Goal: Task Accomplishment & Management: Use online tool/utility

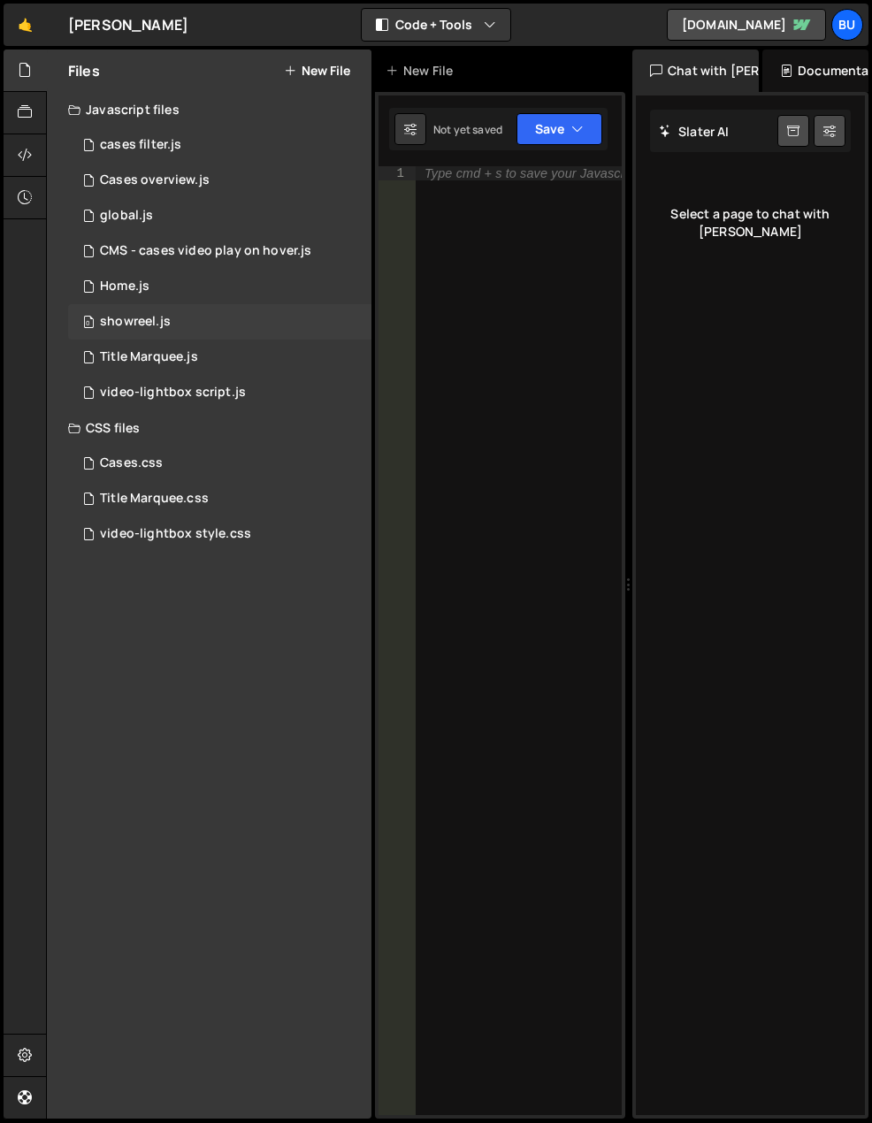
click at [173, 322] on div "0 showreel.js 0" at bounding box center [219, 321] width 303 height 35
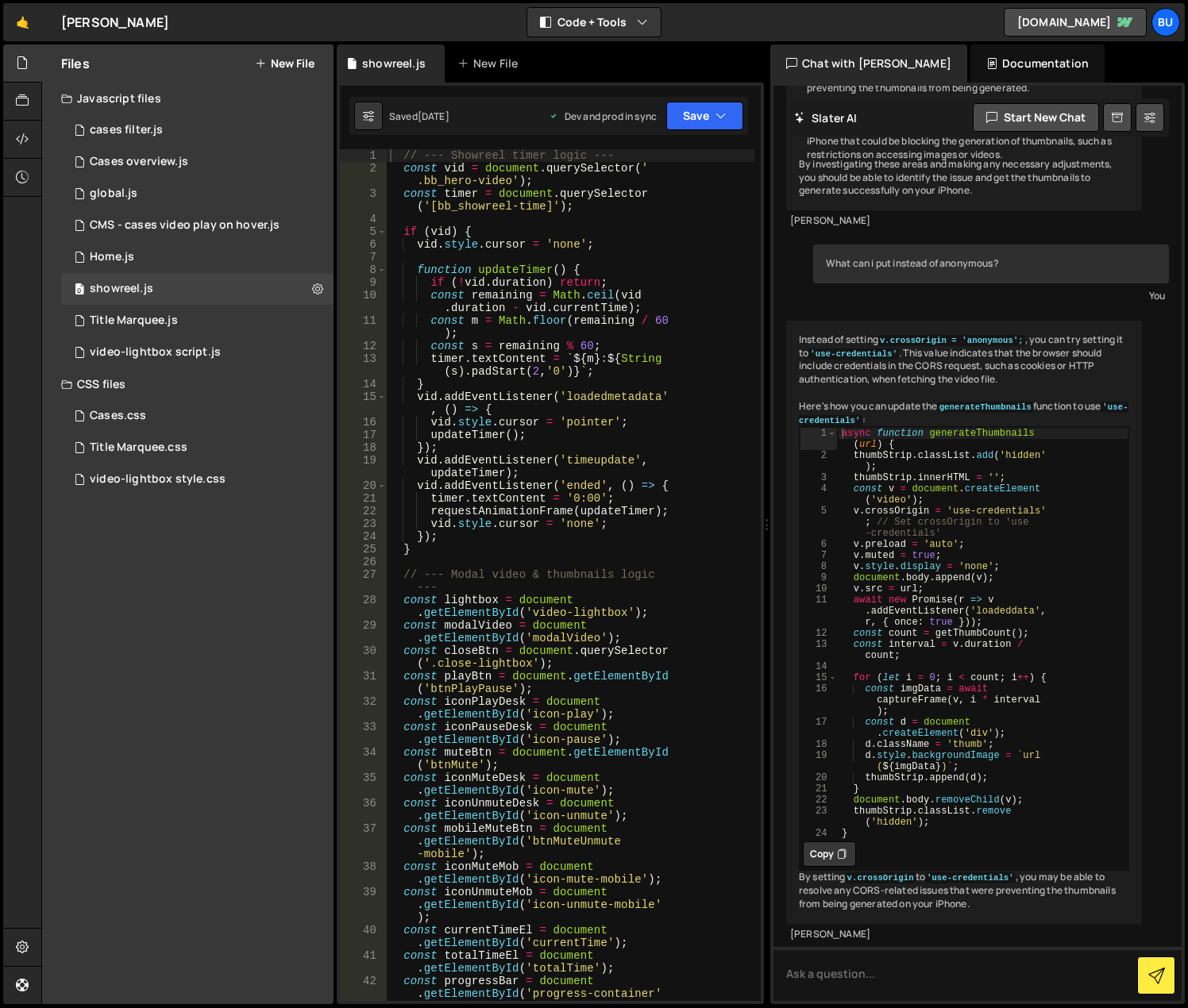
scroll to position [4450, 0]
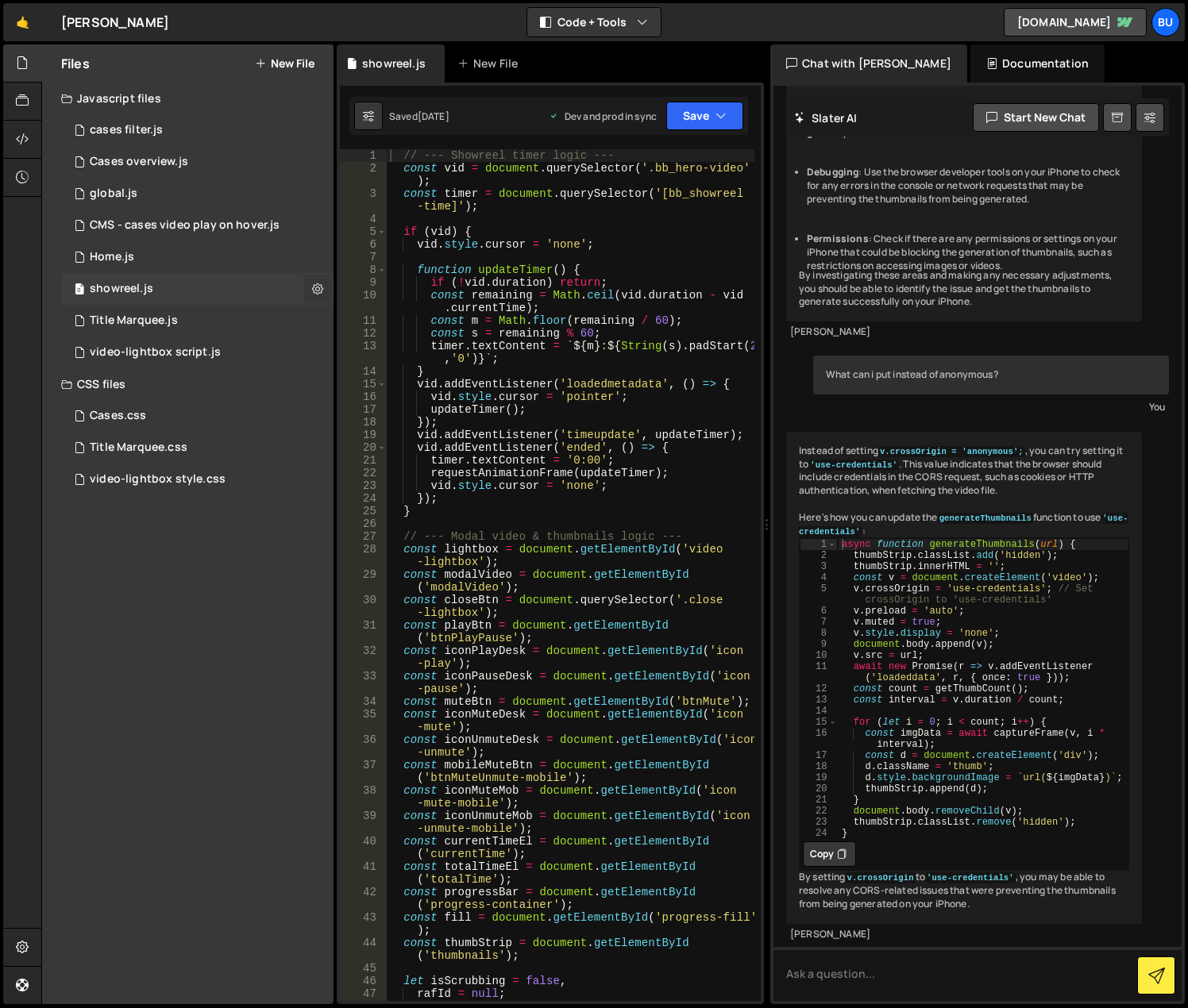
click at [320, 288] on icon at bounding box center [318, 288] width 11 height 15
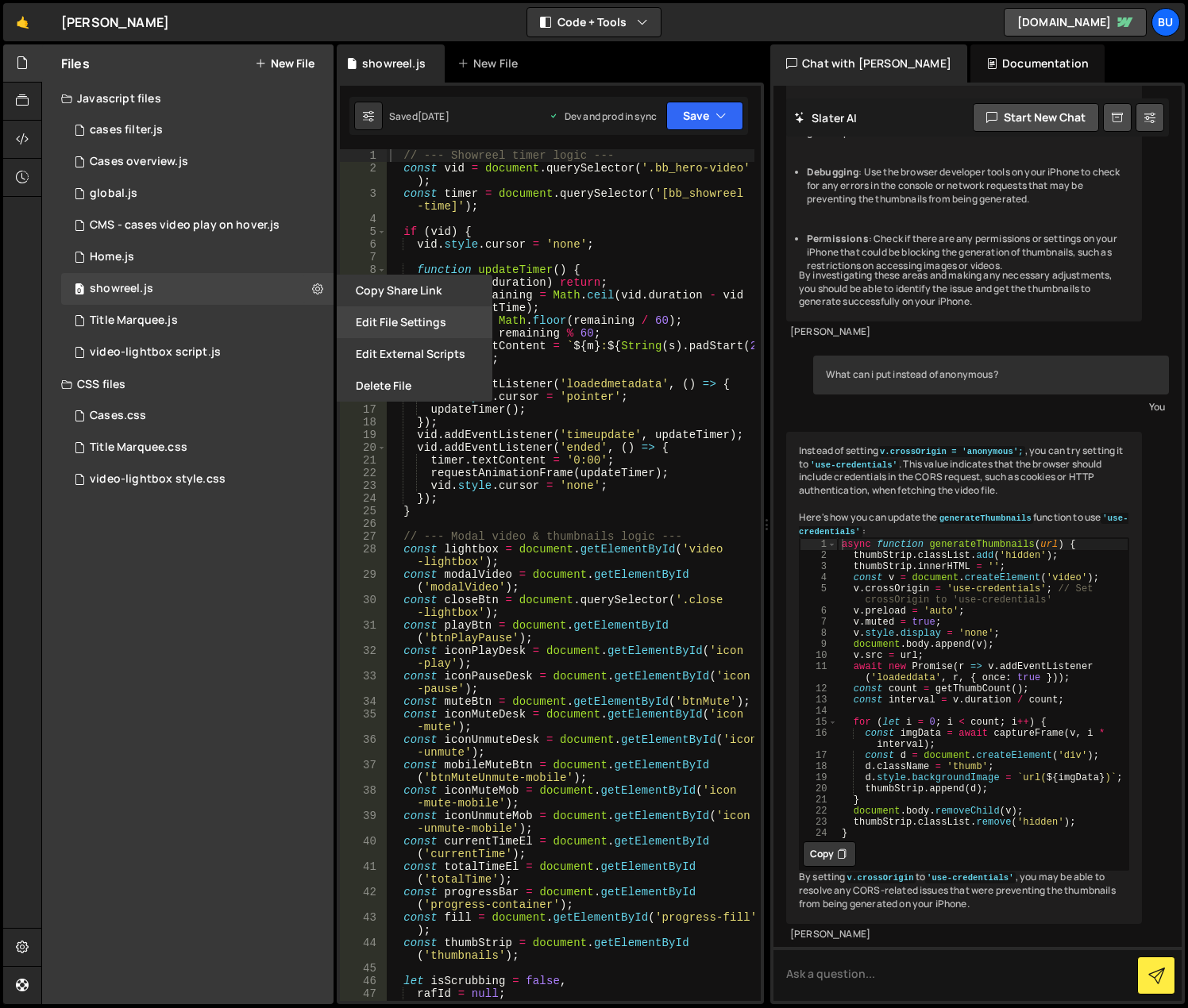
click at [389, 322] on button "Edit File Settings" at bounding box center [414, 321] width 155 height 31
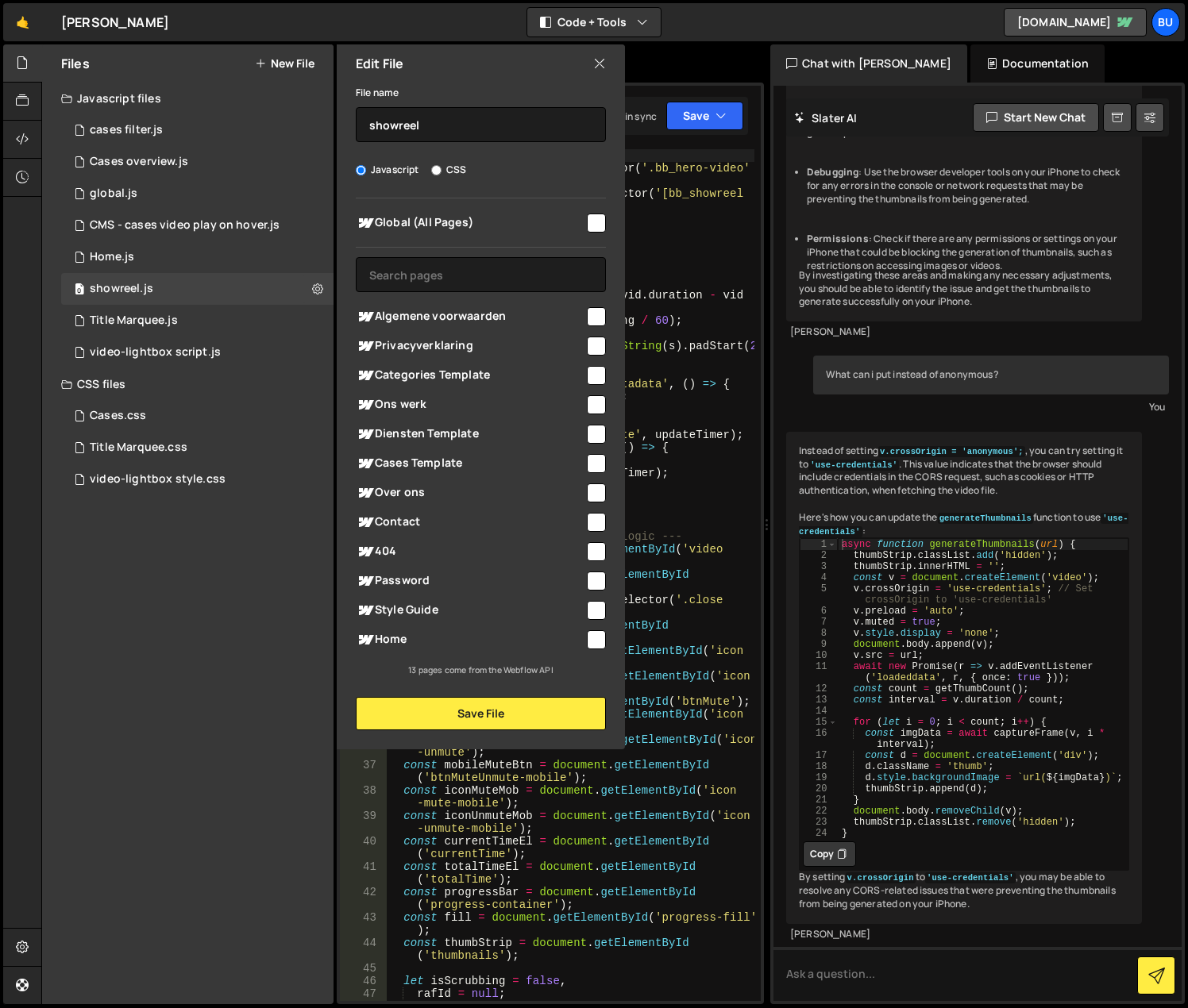
click at [601, 640] on input "checkbox" at bounding box center [596, 639] width 19 height 19
checkbox input "true"
click at [541, 718] on button "Save File" at bounding box center [480, 714] width 251 height 33
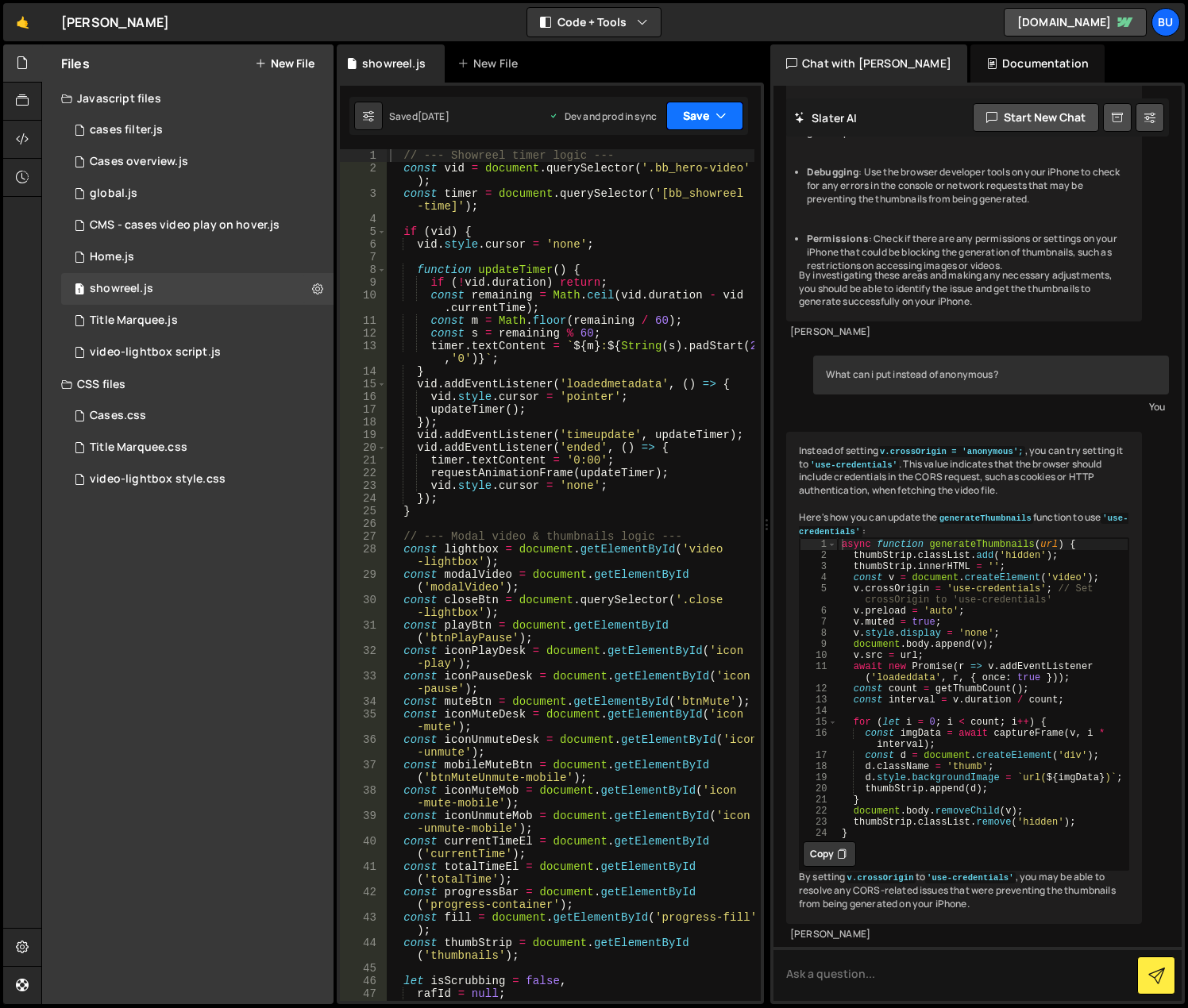
click at [727, 121] on button "Save" at bounding box center [705, 116] width 77 height 29
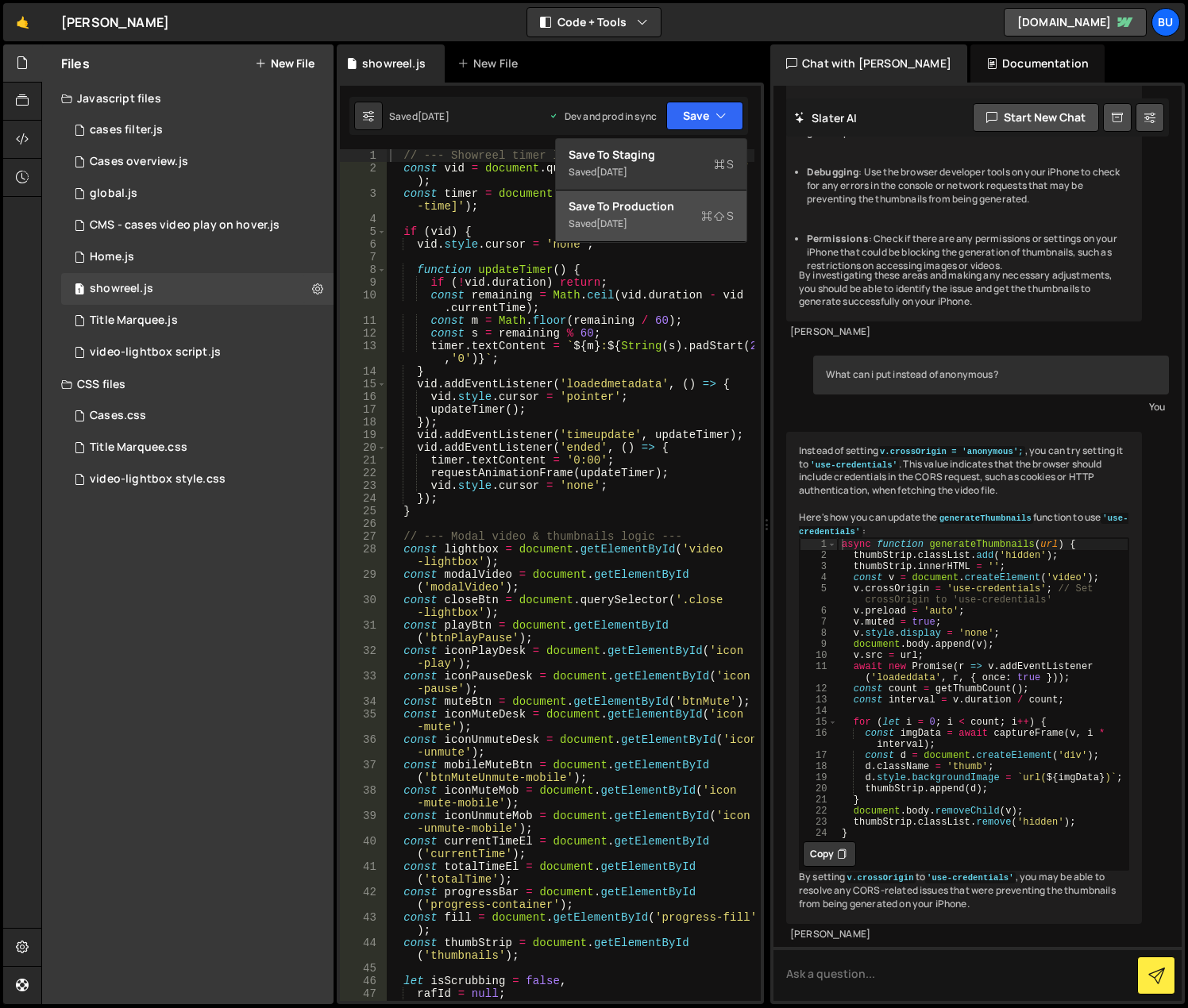
click at [692, 222] on div "Saved [DATE]" at bounding box center [651, 224] width 165 height 19
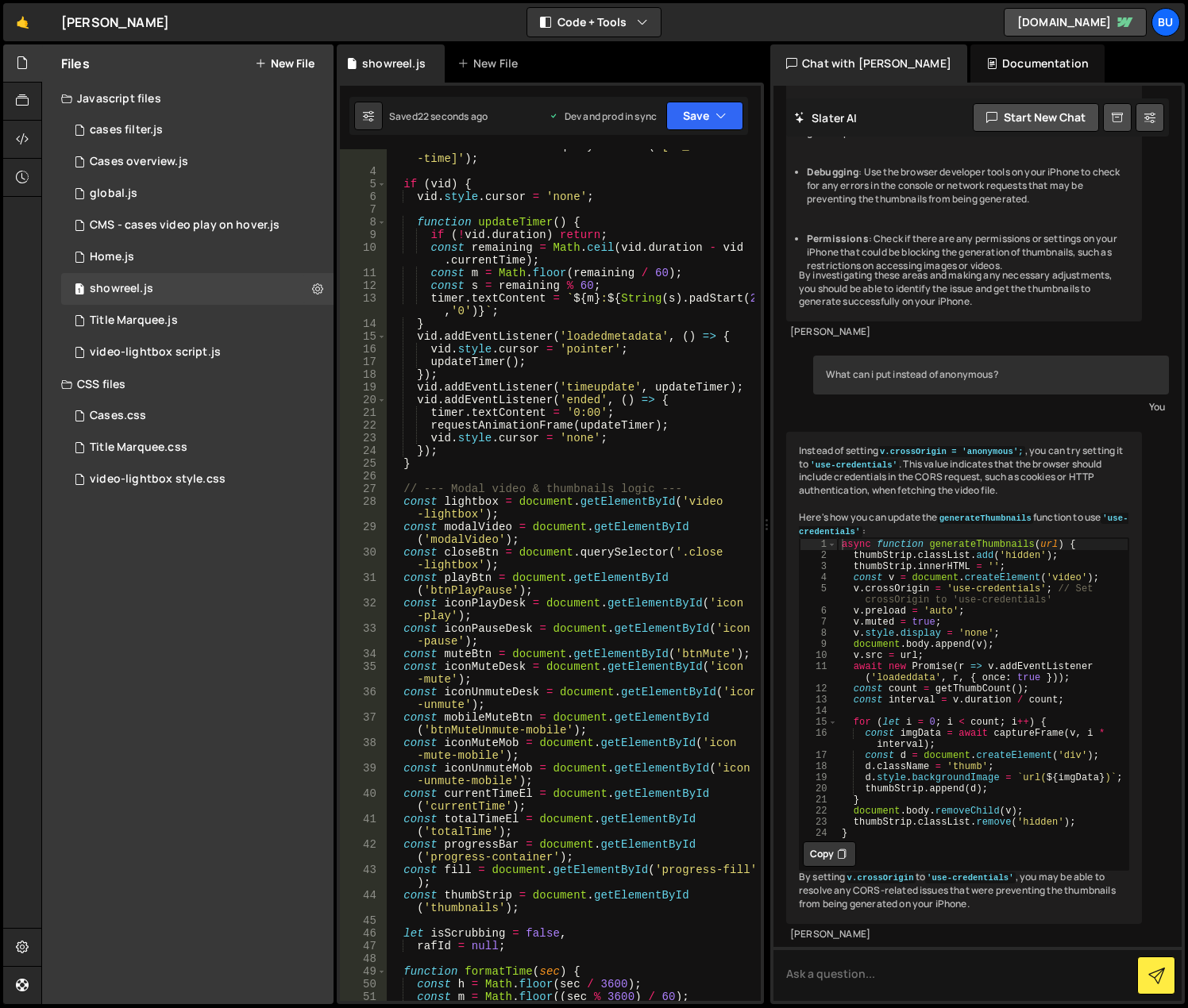
scroll to position [143, 0]
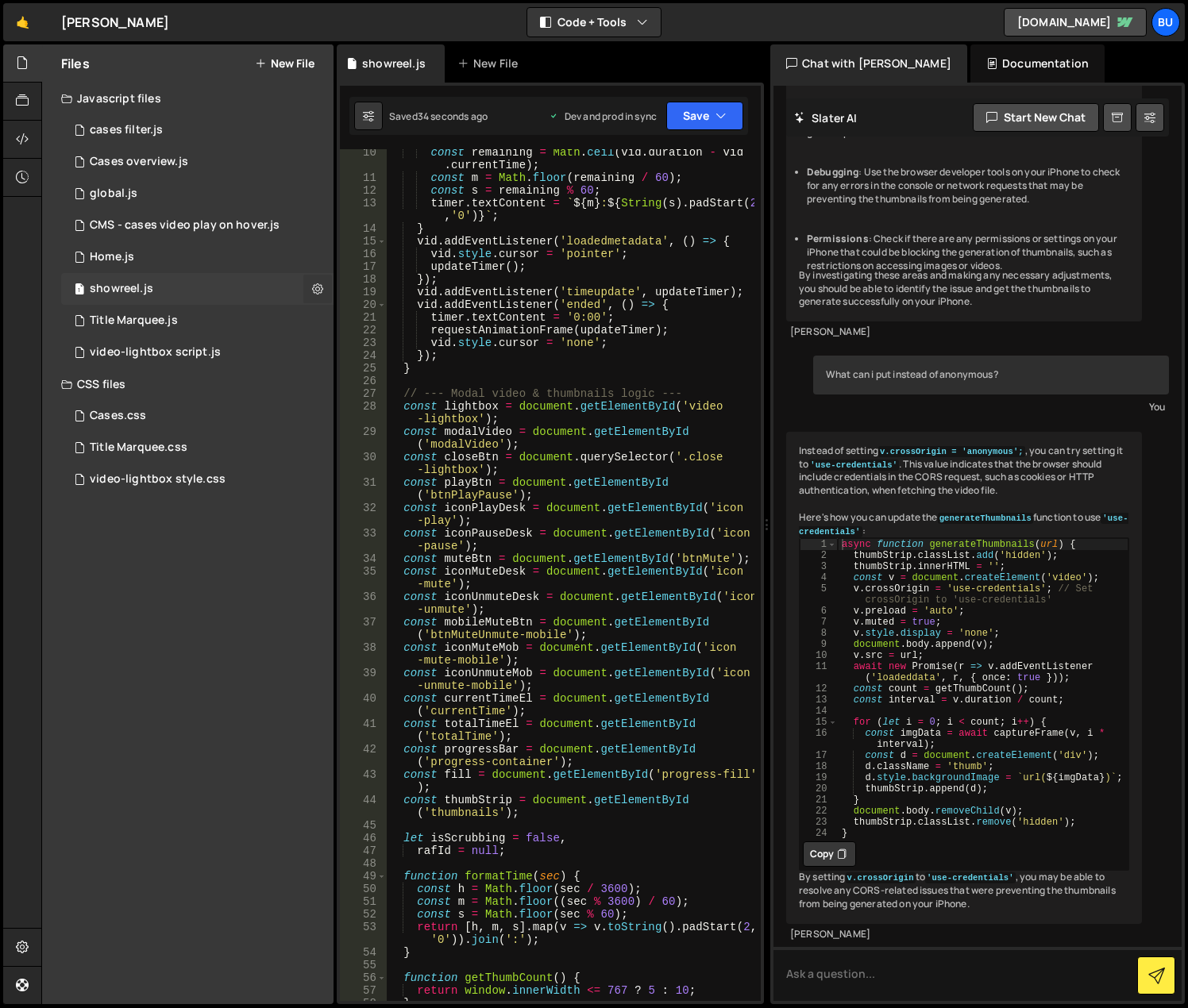
click at [312, 285] on button at bounding box center [318, 289] width 29 height 29
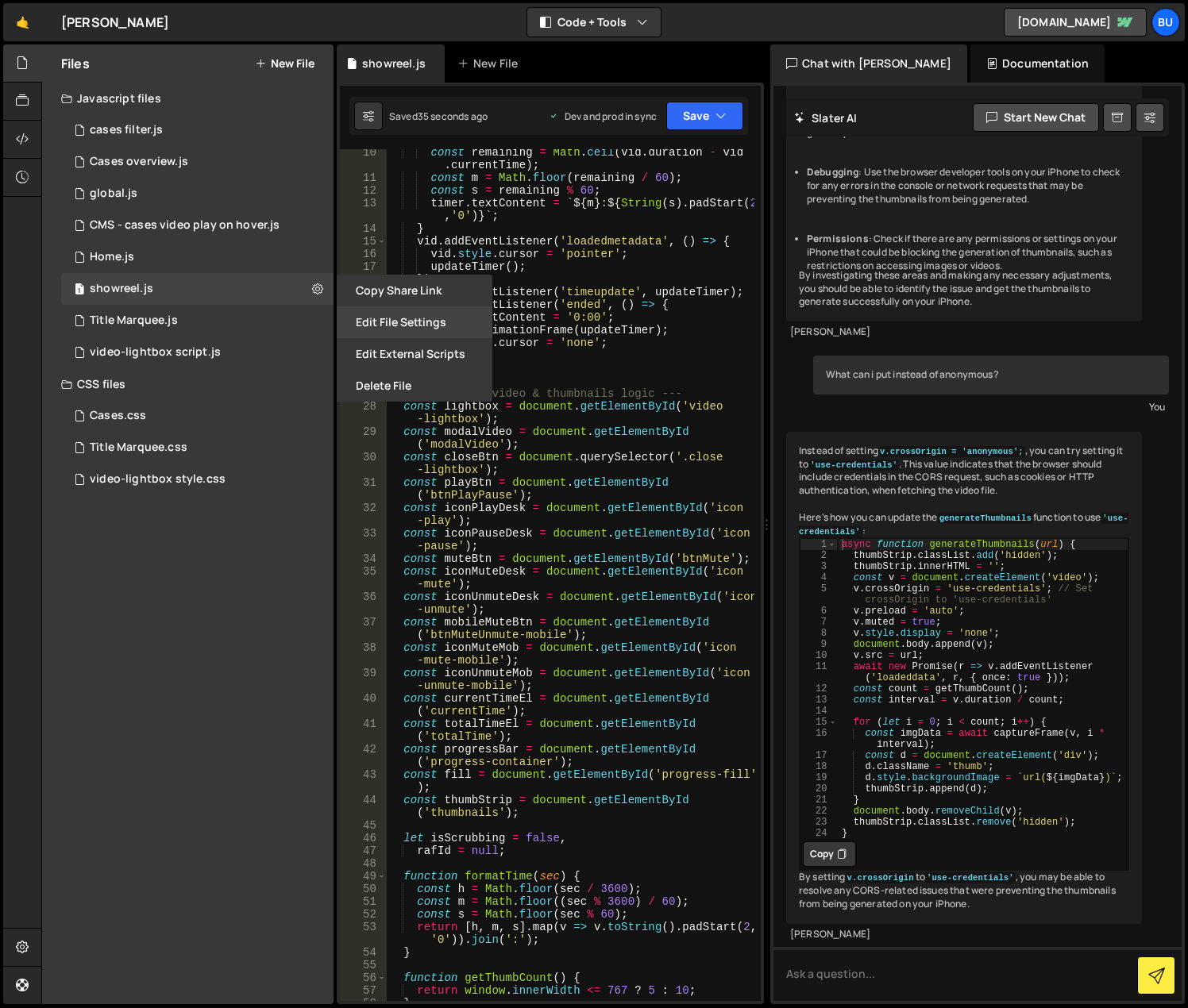
click at [410, 319] on button "Edit File Settings" at bounding box center [414, 321] width 155 height 31
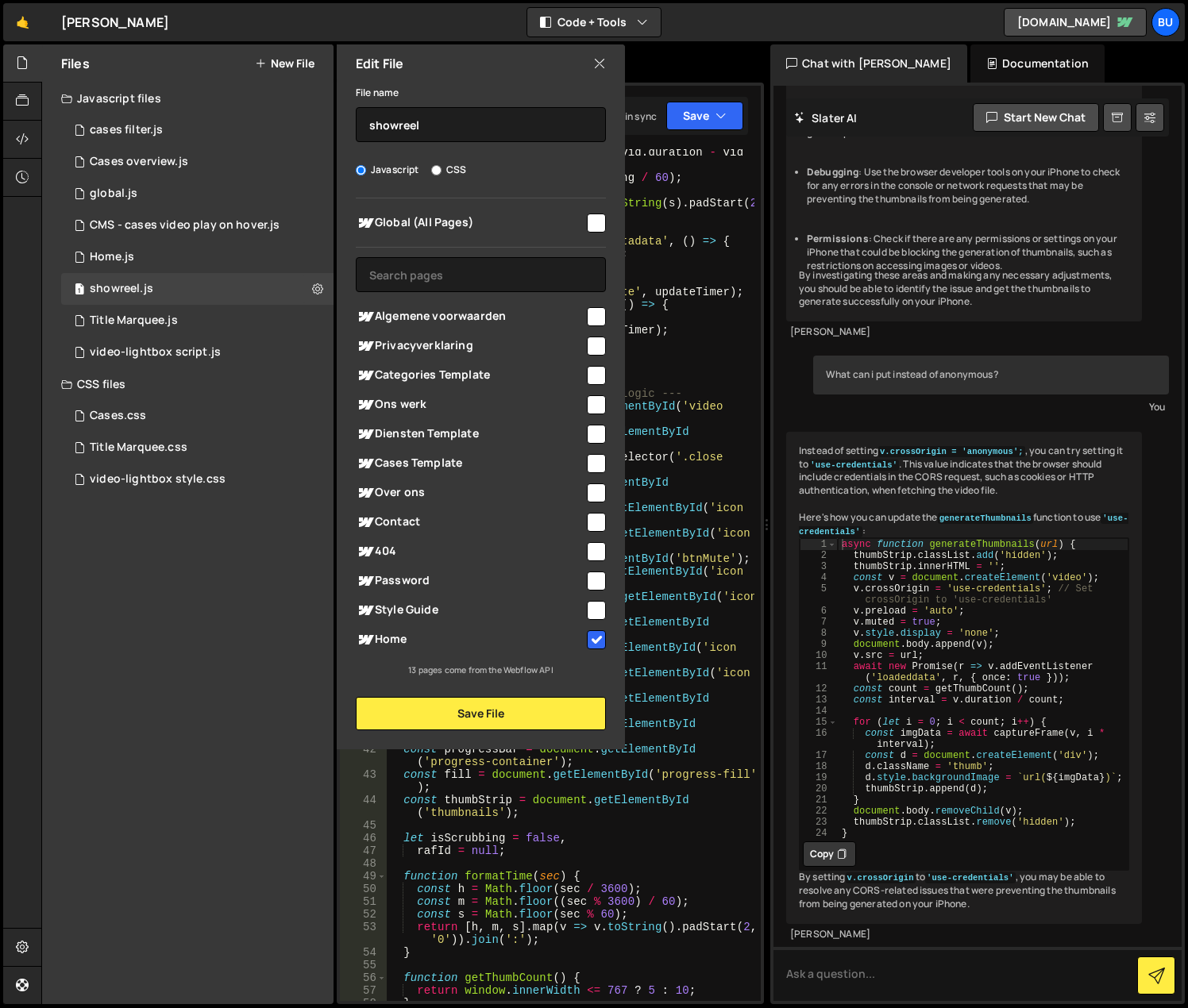
click at [117, 668] on div "Files New File Javascript files 1 cases filter.js 0 3 Cases overview.js 0 1 glo…" at bounding box center [188, 524] width 292 height 960
click at [600, 61] on icon at bounding box center [600, 63] width 13 height 17
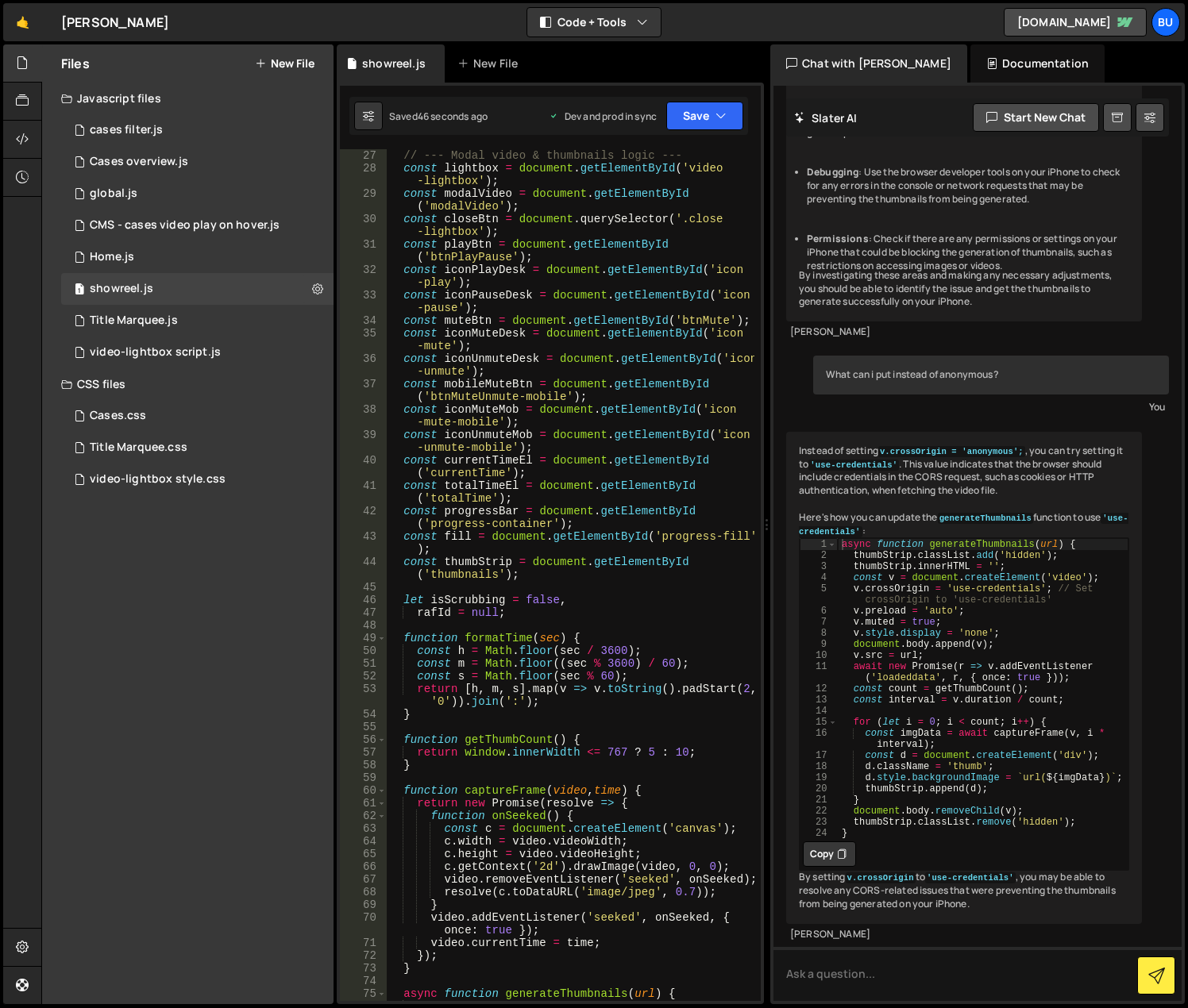
scroll to position [0, 0]
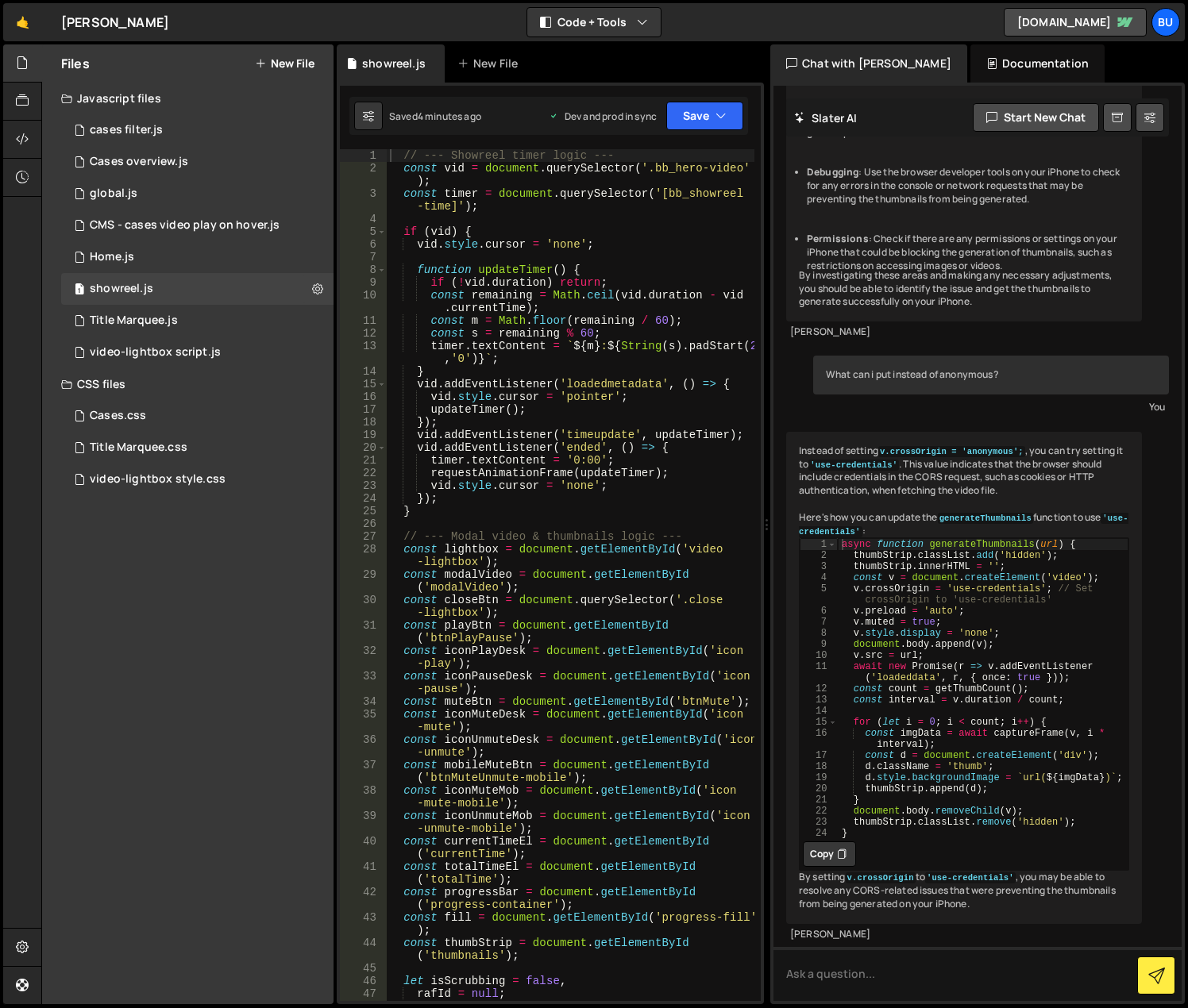
click at [474, 307] on div "// --- Showreel timer logic --- const vid = document . querySelector ( '.bb_her…" at bounding box center [571, 587] width 368 height 877
type textarea "});"
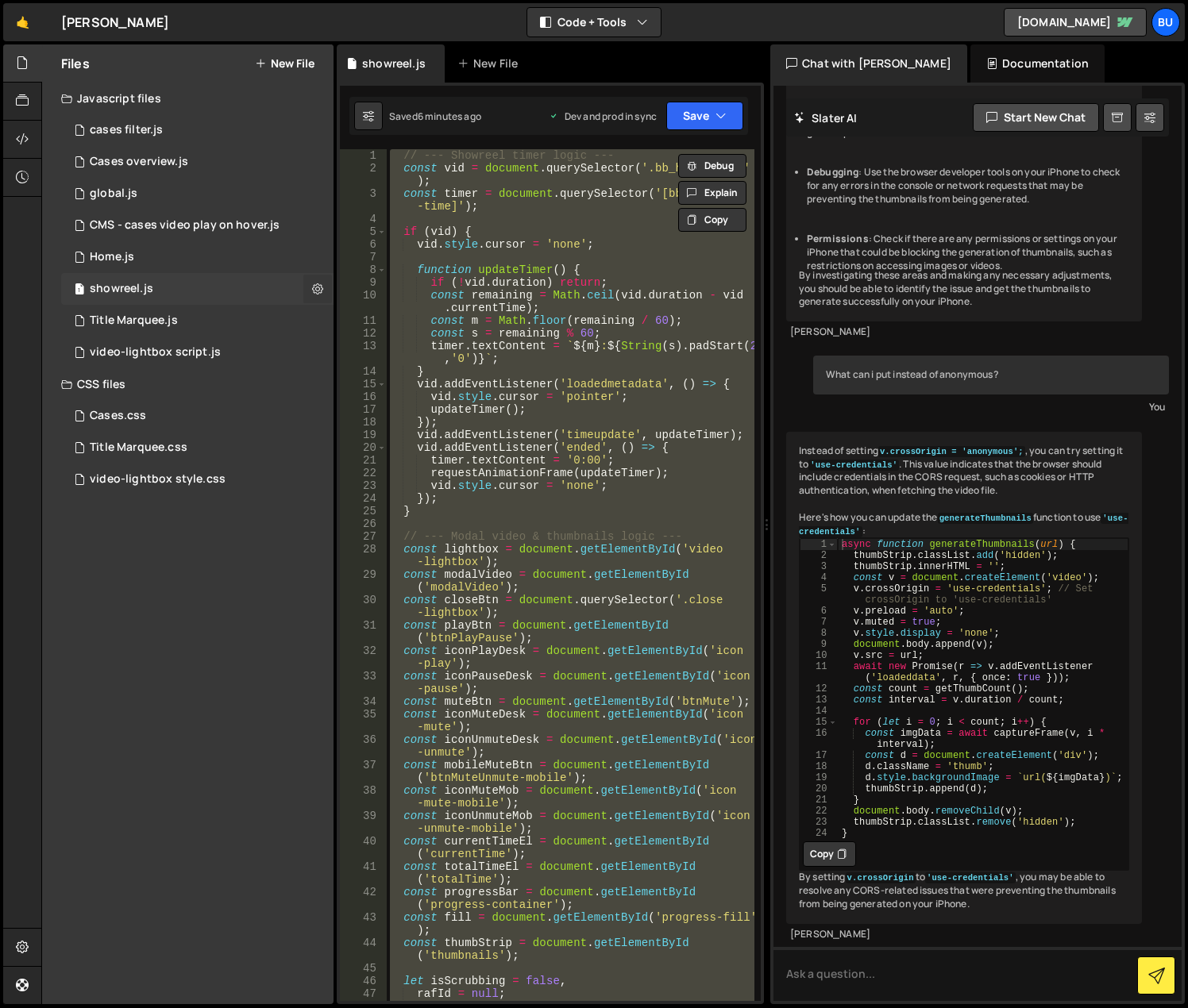
click at [313, 285] on icon at bounding box center [318, 288] width 11 height 15
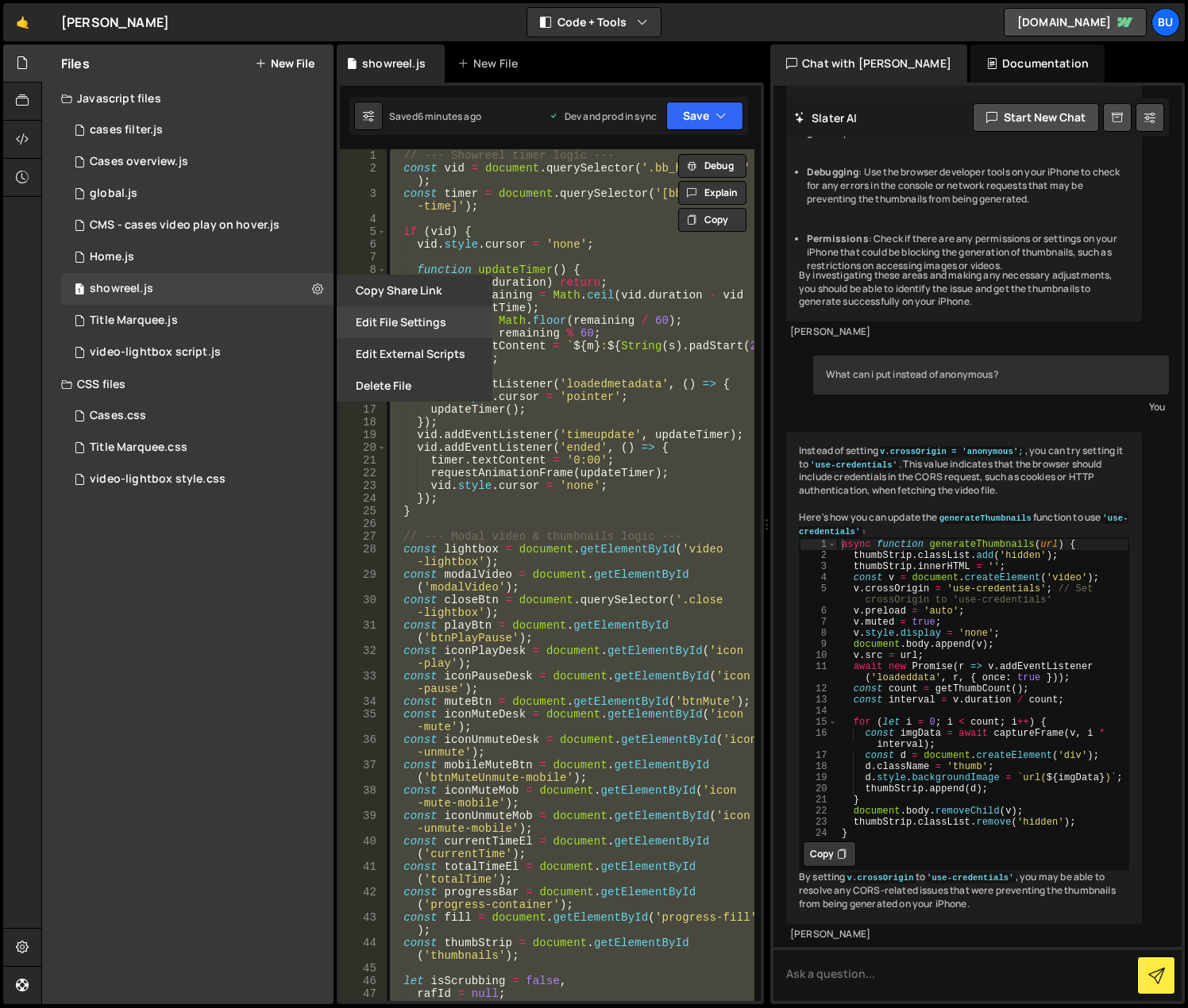
click at [376, 317] on button "Edit File Settings" at bounding box center [414, 321] width 155 height 31
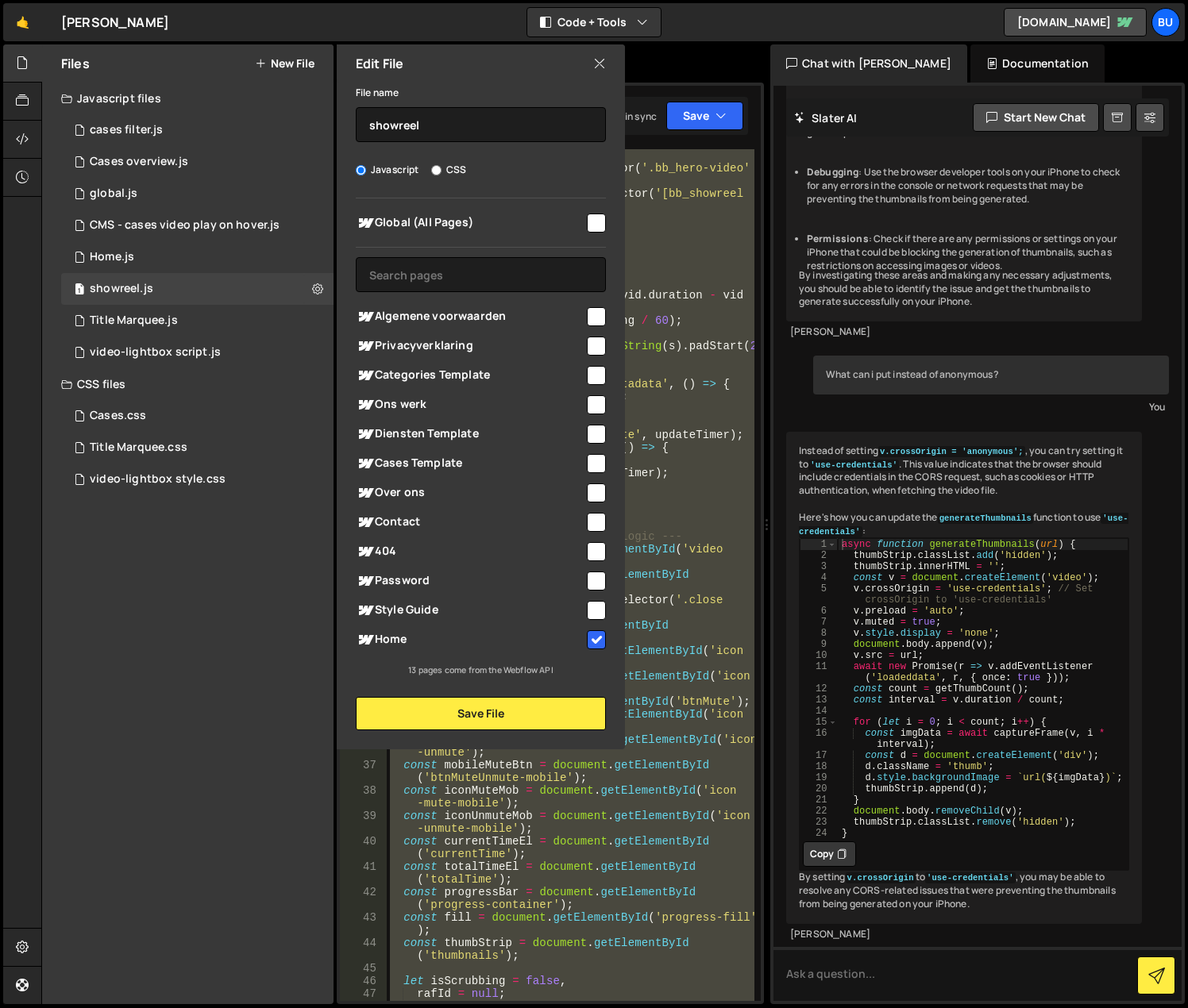
click at [595, 636] on input "checkbox" at bounding box center [596, 639] width 19 height 19
checkbox input "false"
click at [522, 717] on button "Save File" at bounding box center [480, 714] width 251 height 33
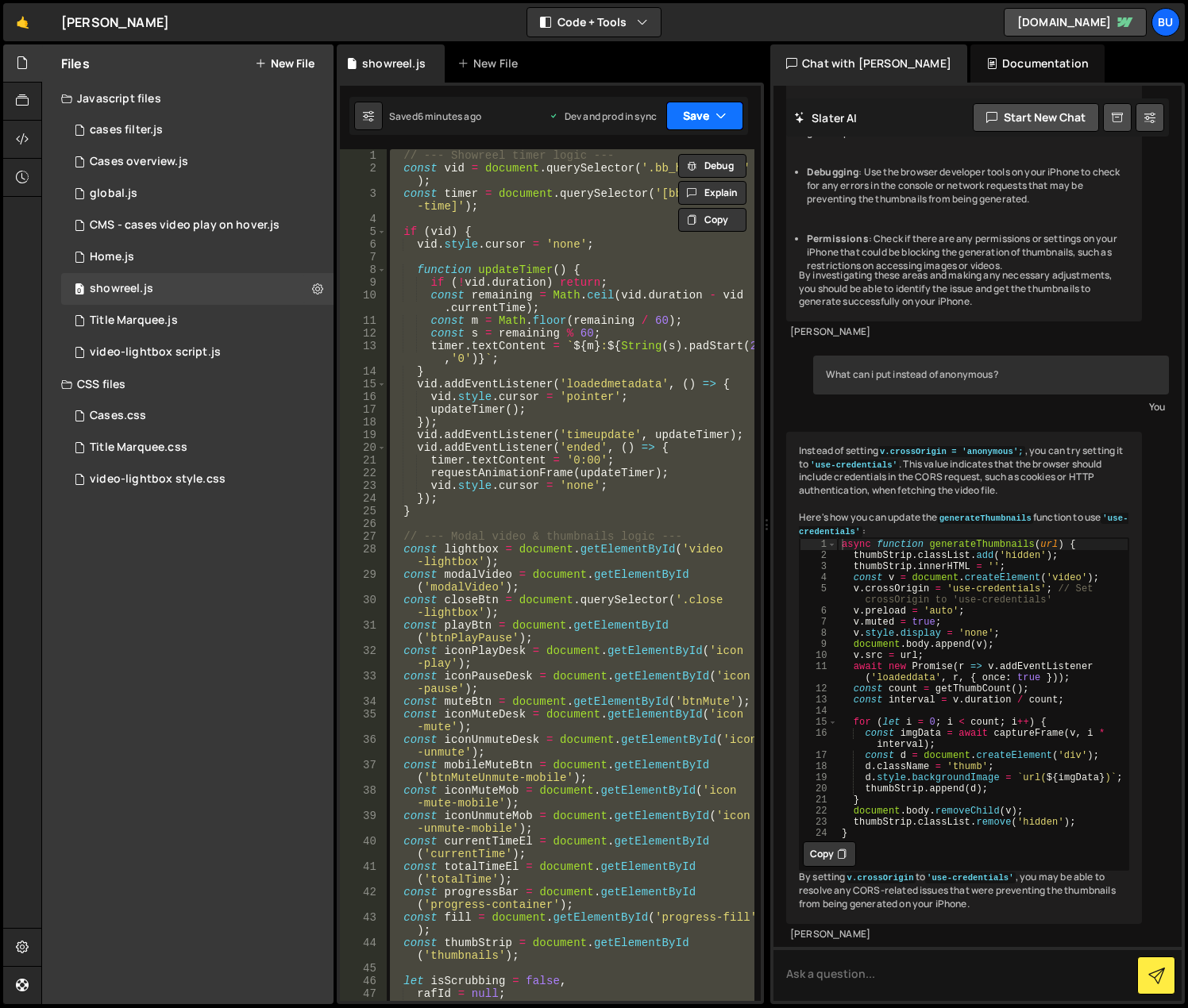
click at [698, 107] on button "Save" at bounding box center [705, 116] width 77 height 29
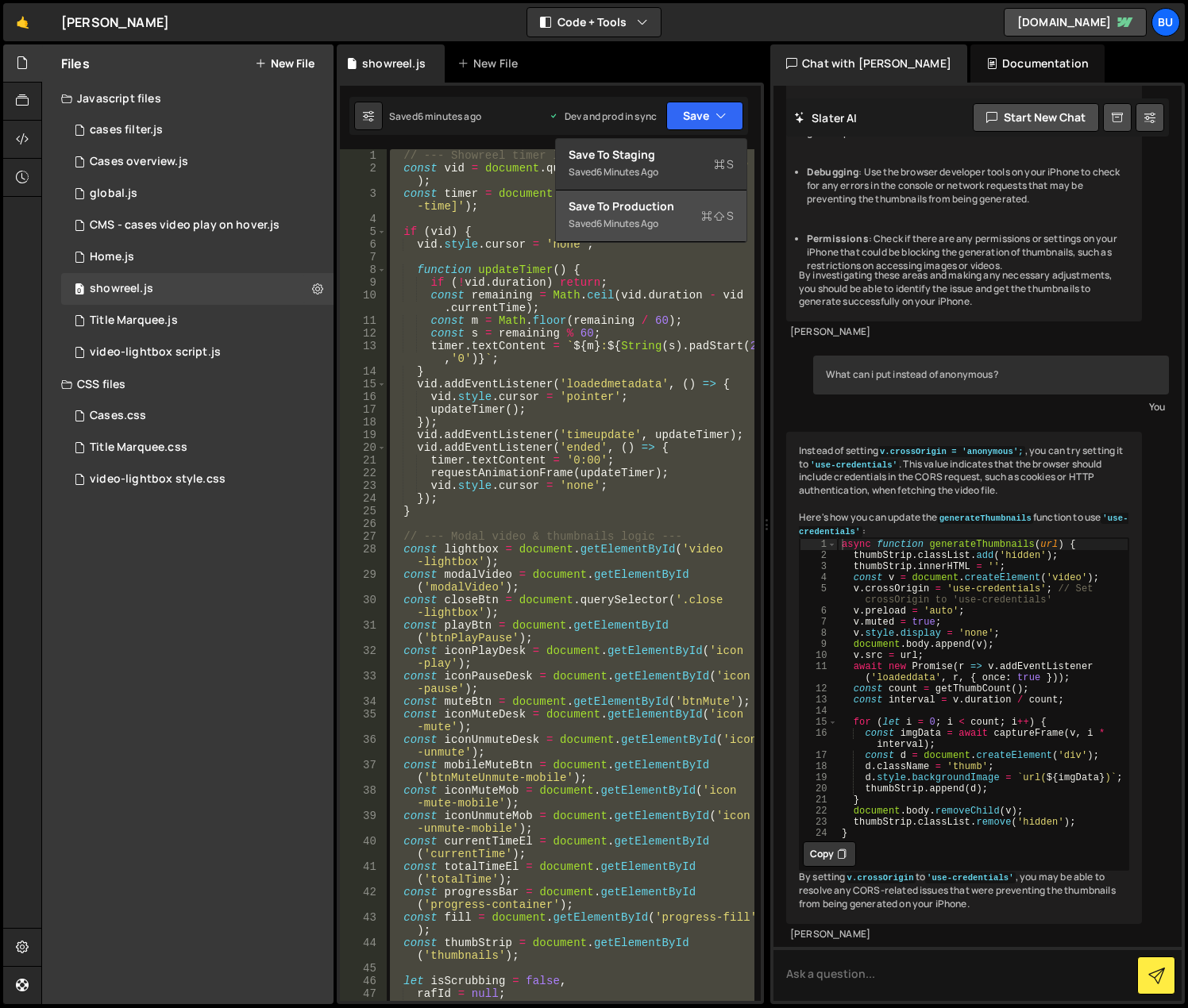
click at [683, 236] on button "Save to Production S Saved 6 minutes ago" at bounding box center [651, 215] width 190 height 51
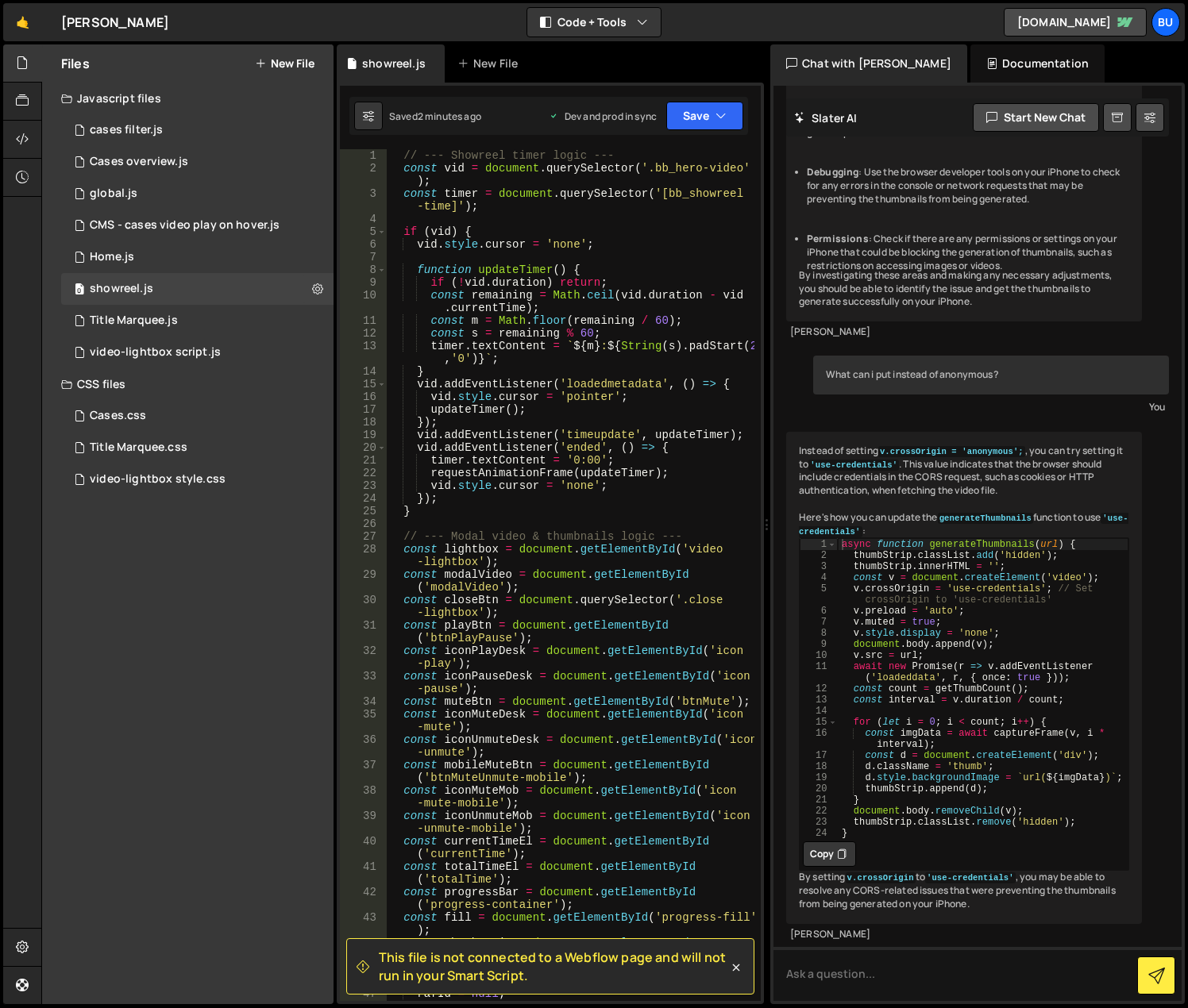
type textarea "requestAnimationFrame(updateTimer);"
click at [601, 476] on div "// --- Showreel timer logic --- const vid = document . querySelector ( '.bb_her…" at bounding box center [571, 587] width 368 height 877
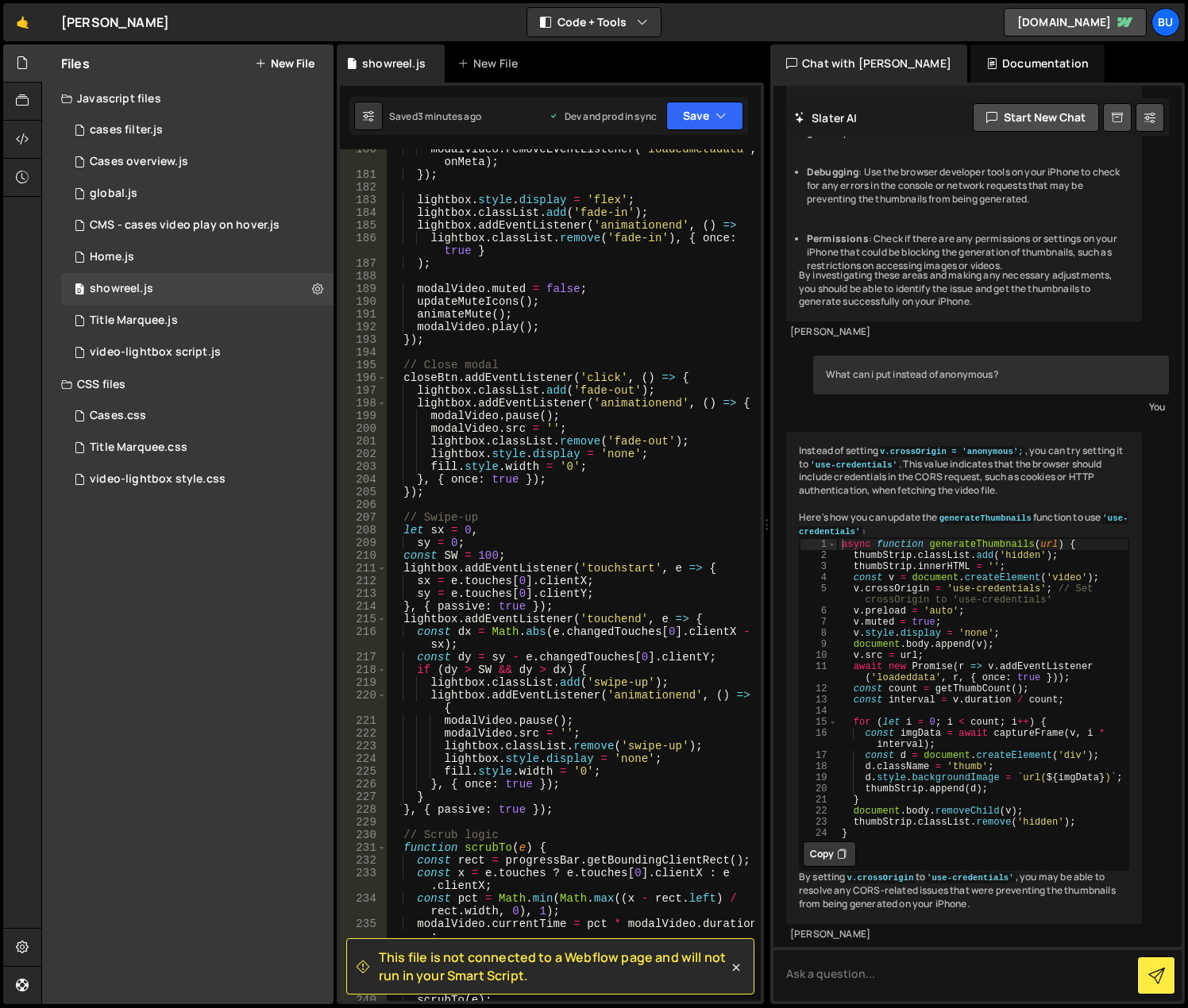
scroll to position [2763, 0]
